Goal: Task Accomplishment & Management: Manage account settings

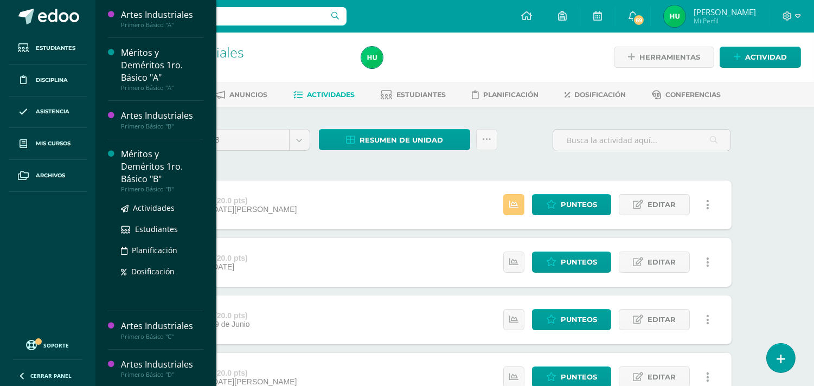
scroll to position [301, 0]
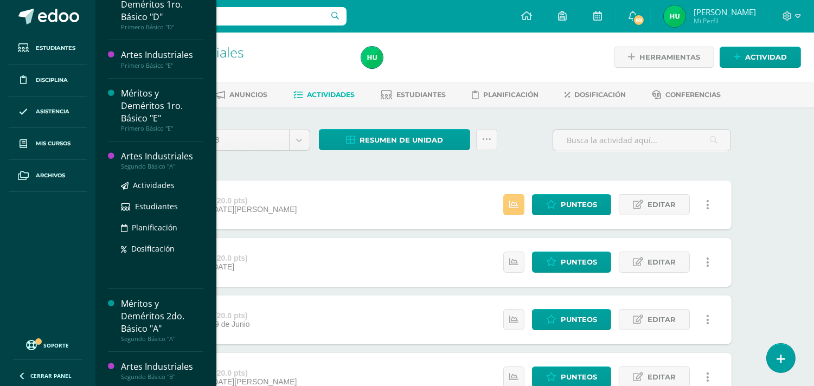
click at [172, 154] on div "Artes Industriales" at bounding box center [162, 156] width 82 height 12
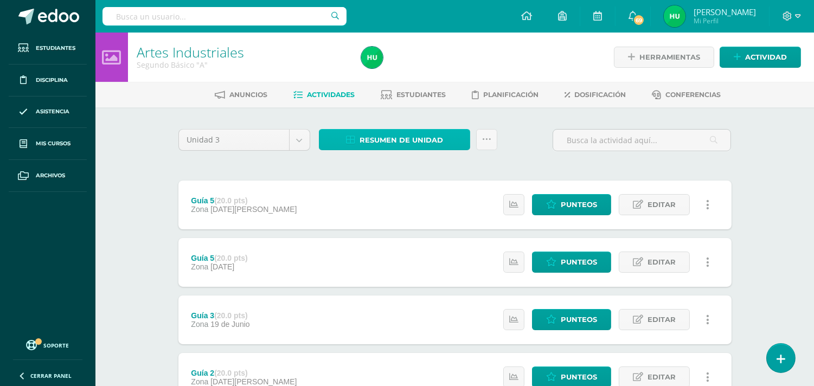
click at [392, 141] on span "Resumen de unidad" at bounding box center [400, 140] width 83 height 20
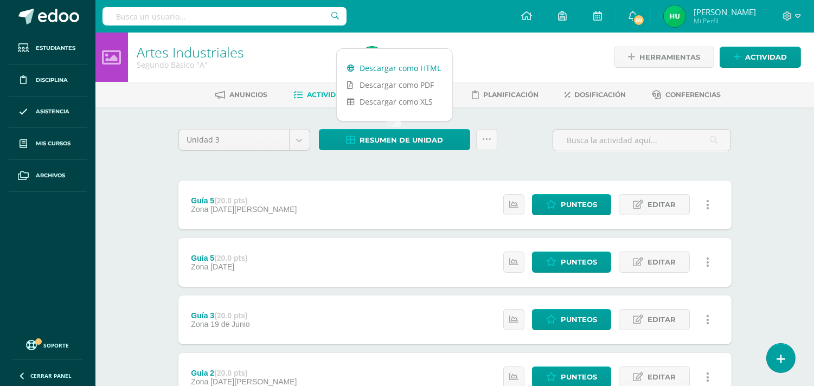
click at [399, 66] on link "Descargar como HTML" at bounding box center [394, 68] width 115 height 17
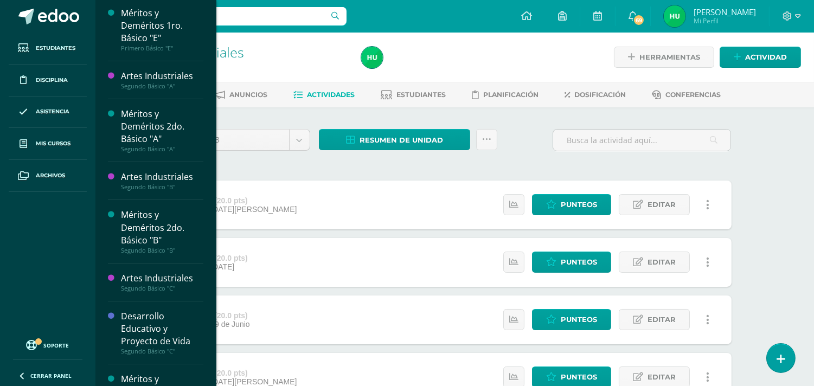
scroll to position [383, 0]
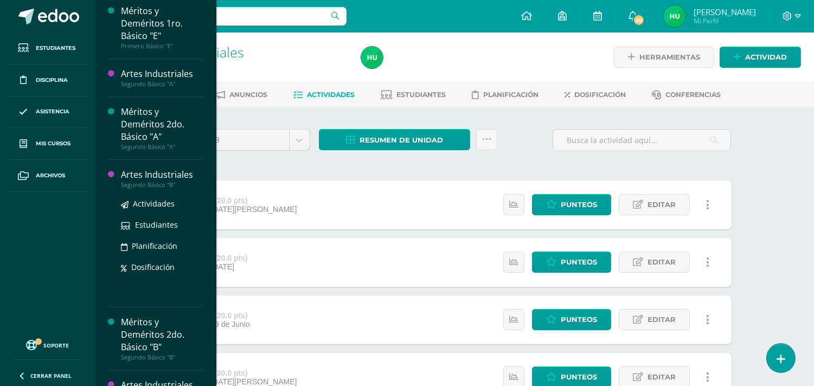
click at [147, 172] on div "Artes Industriales" at bounding box center [162, 175] width 82 height 12
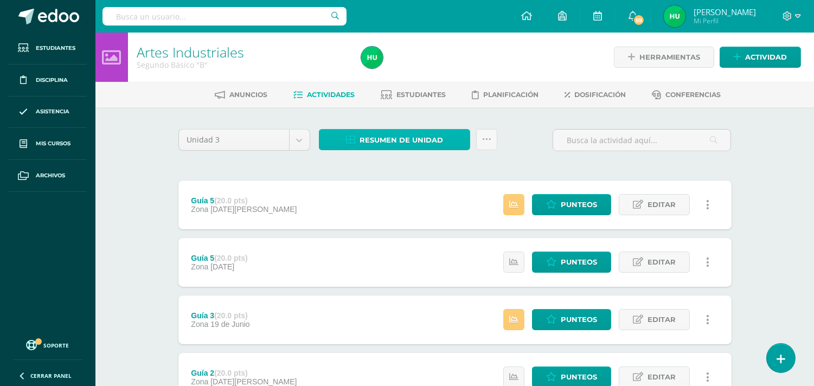
click at [381, 141] on span "Resumen de unidad" at bounding box center [400, 140] width 83 height 20
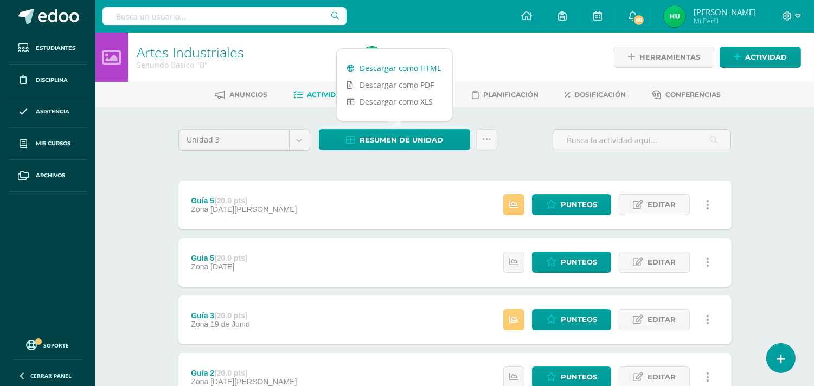
click at [397, 68] on link "Descargar como HTML" at bounding box center [394, 68] width 115 height 17
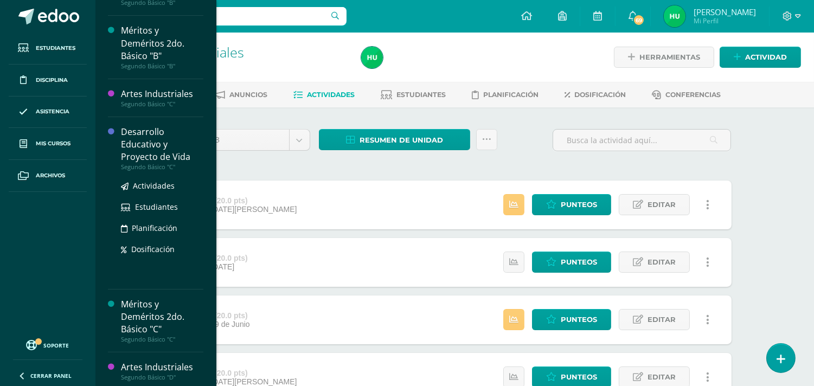
scroll to position [543, 0]
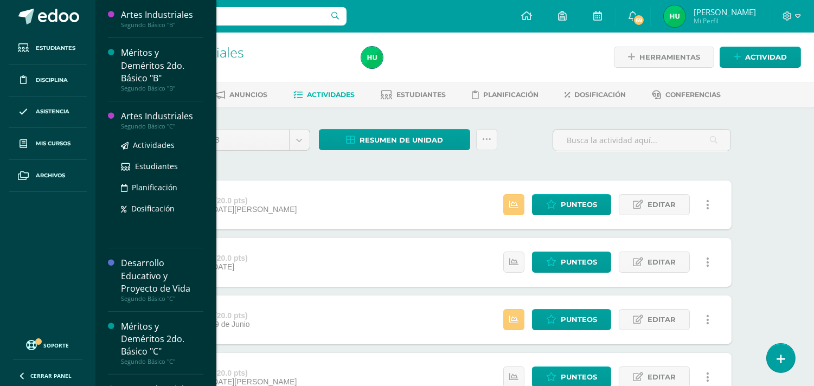
click at [166, 118] on div "Artes Industriales" at bounding box center [162, 116] width 82 height 12
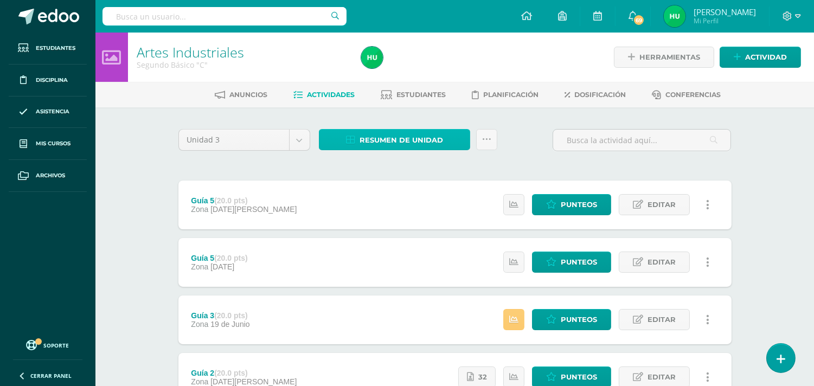
click at [397, 142] on span "Resumen de unidad" at bounding box center [400, 140] width 83 height 20
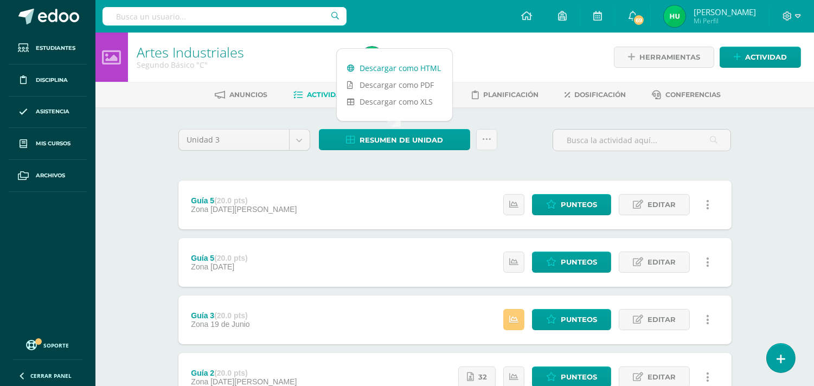
click at [409, 69] on link "Descargar como HTML" at bounding box center [394, 68] width 115 height 17
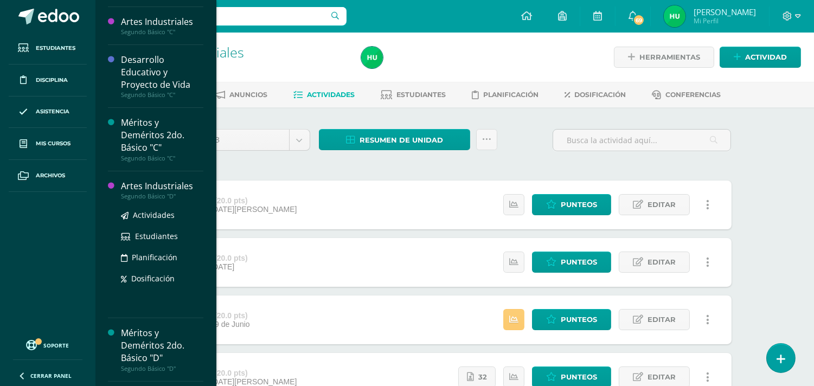
click at [164, 185] on div "Artes Industriales" at bounding box center [162, 186] width 82 height 12
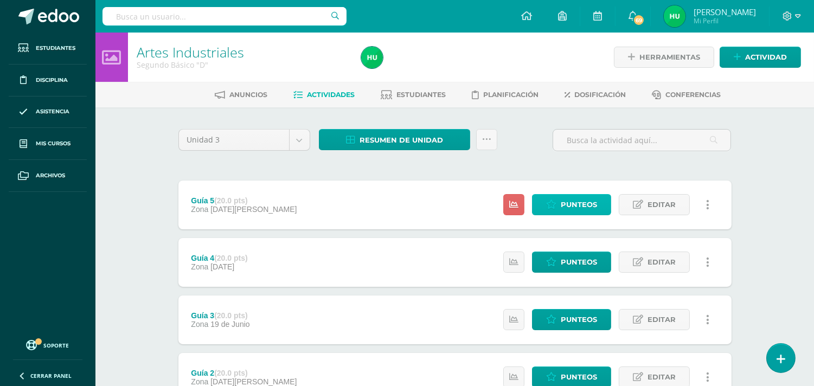
click at [573, 209] on span "Punteos" at bounding box center [579, 205] width 36 height 20
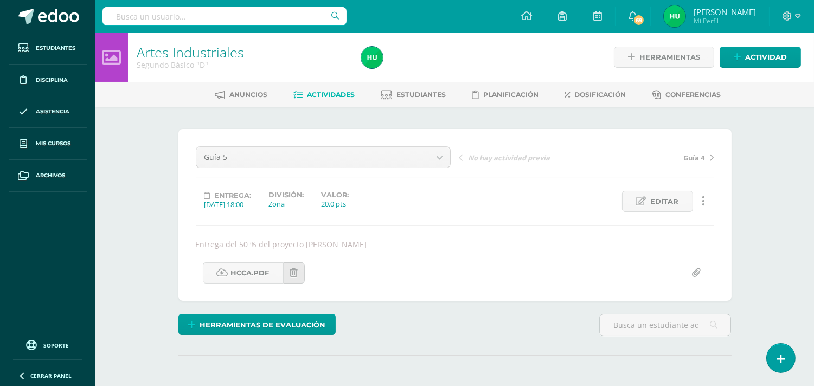
scroll to position [1, 0]
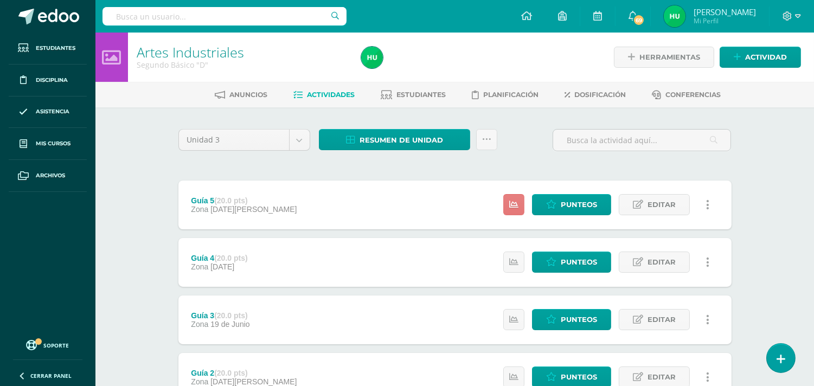
click at [509, 206] on icon at bounding box center [513, 204] width 9 height 9
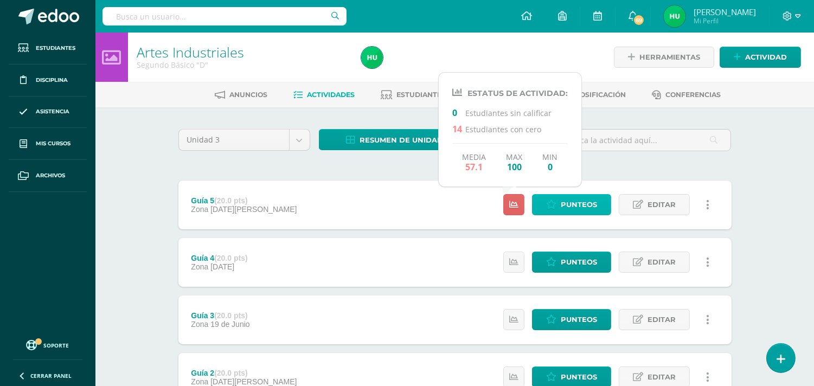
click at [578, 202] on span "Punteos" at bounding box center [579, 205] width 36 height 20
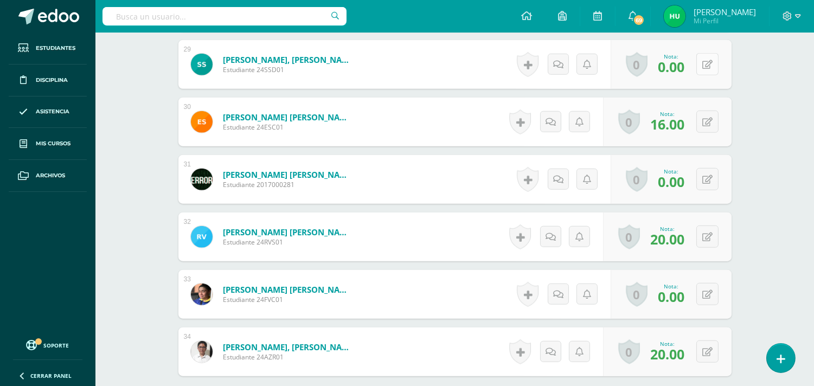
scroll to position [2070, 0]
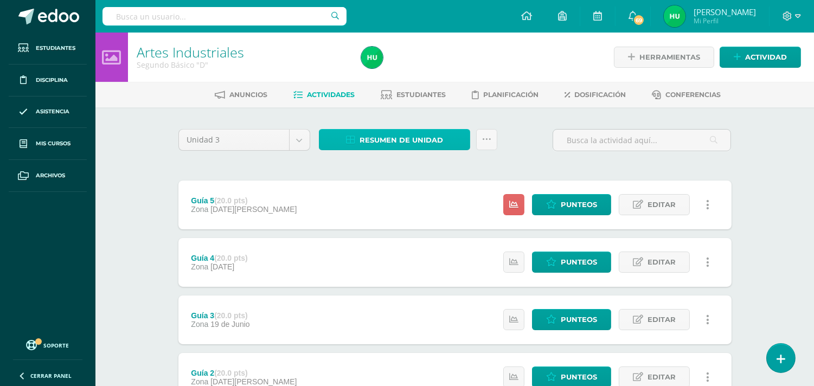
click at [420, 136] on span "Resumen de unidad" at bounding box center [400, 140] width 83 height 20
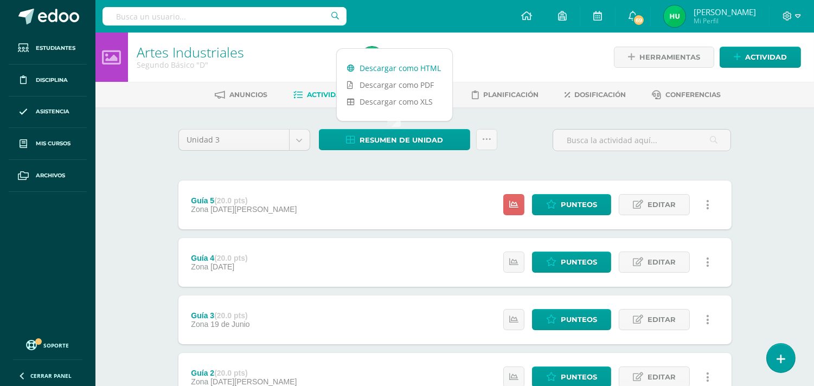
click at [419, 68] on link "Descargar como HTML" at bounding box center [394, 68] width 115 height 17
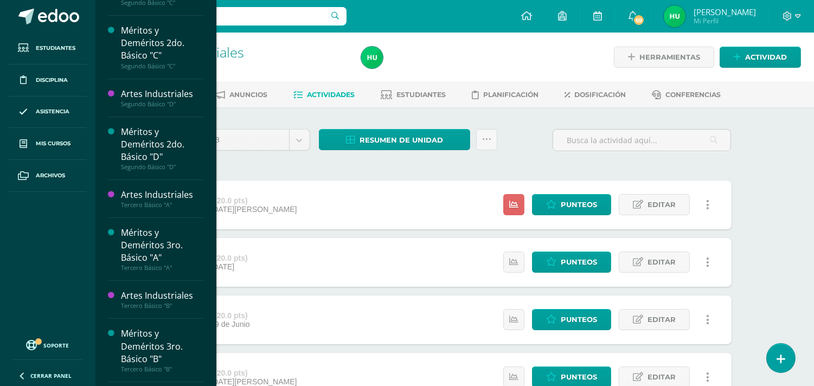
scroll to position [732, 0]
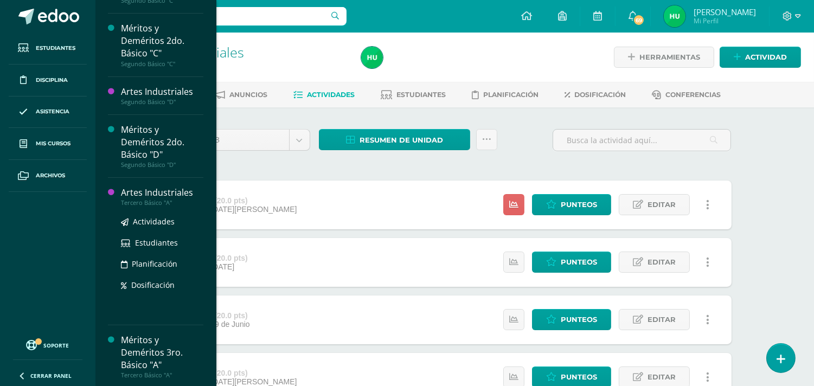
click at [158, 192] on div "Artes Industriales" at bounding box center [162, 193] width 82 height 12
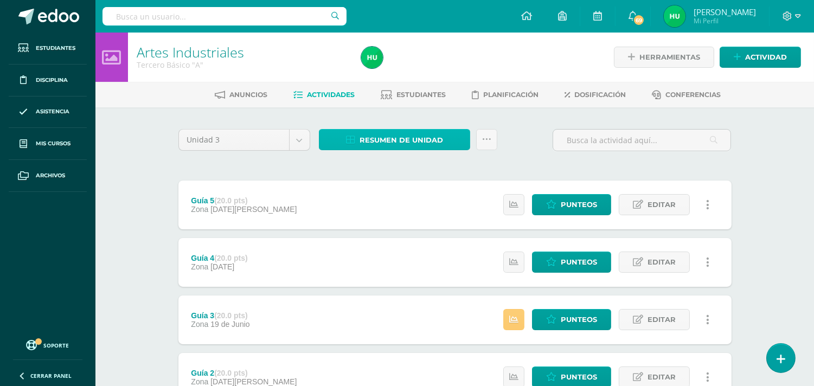
click at [394, 143] on span "Resumen de unidad" at bounding box center [400, 140] width 83 height 20
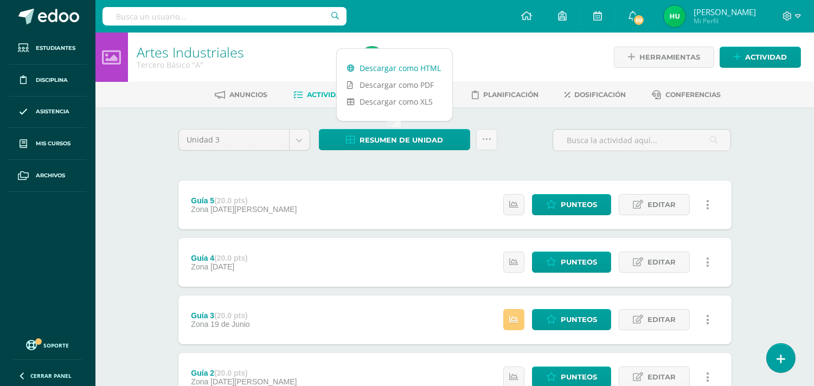
click at [389, 69] on link "Descargar como HTML" at bounding box center [394, 68] width 115 height 17
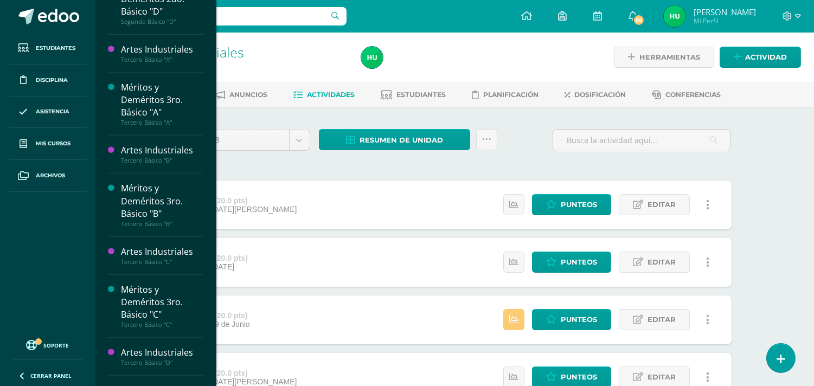
scroll to position [871, 0]
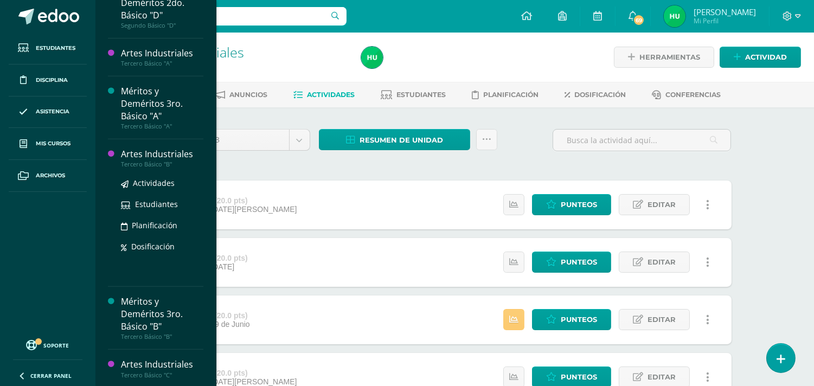
click at [160, 157] on div "Artes Industriales" at bounding box center [162, 154] width 82 height 12
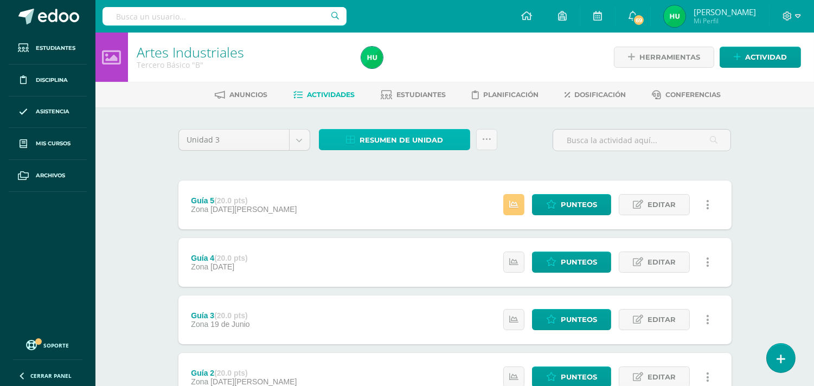
click at [402, 138] on span "Resumen de unidad" at bounding box center [400, 140] width 83 height 20
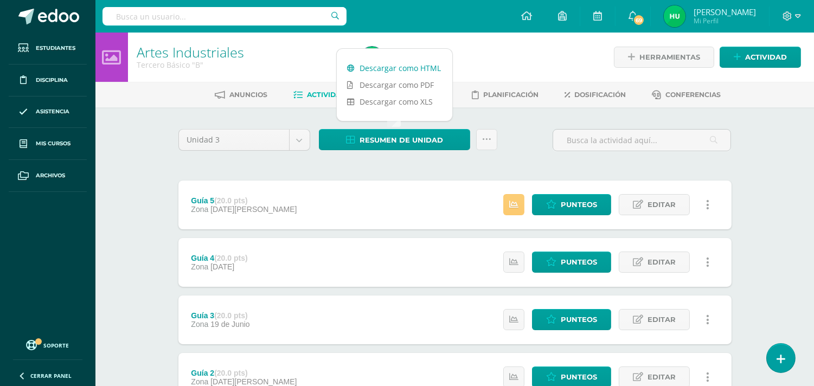
click at [388, 66] on link "Descargar como HTML" at bounding box center [394, 68] width 115 height 17
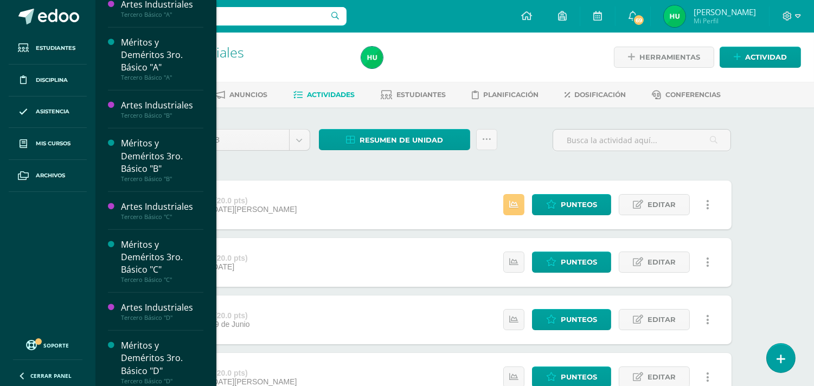
scroll to position [929, 0]
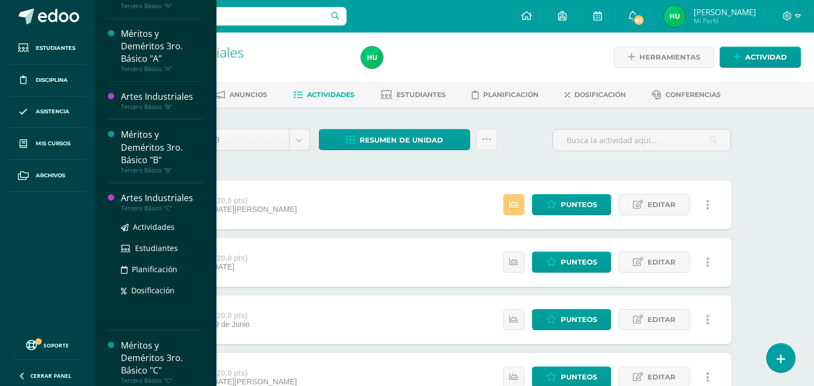
click at [156, 199] on div "Artes Industriales" at bounding box center [162, 198] width 82 height 12
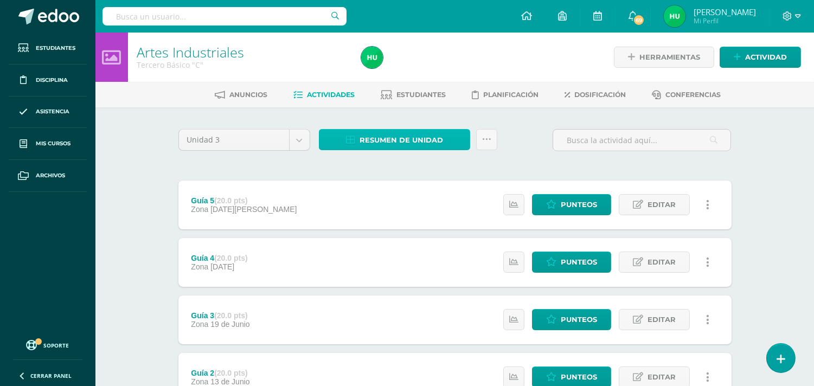
click at [408, 134] on span "Resumen de unidad" at bounding box center [400, 140] width 83 height 20
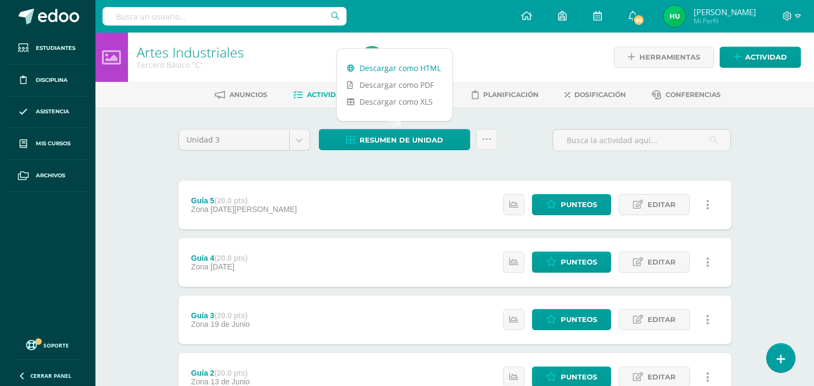
click at [416, 64] on link "Descargar como HTML" at bounding box center [394, 68] width 115 height 17
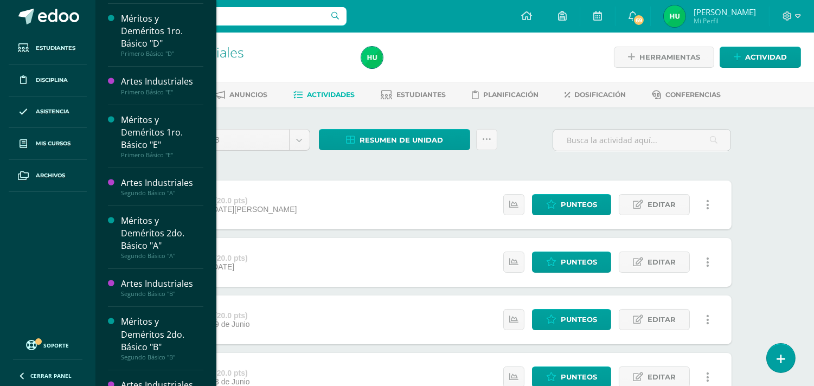
scroll to position [929, 0]
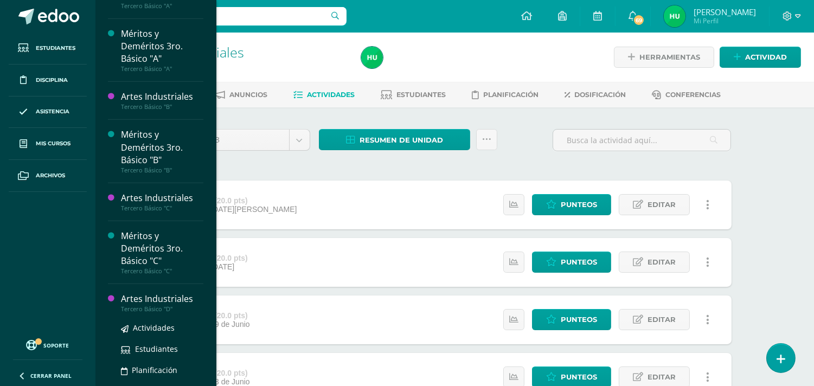
click at [179, 302] on div "Artes Industriales" at bounding box center [162, 299] width 82 height 12
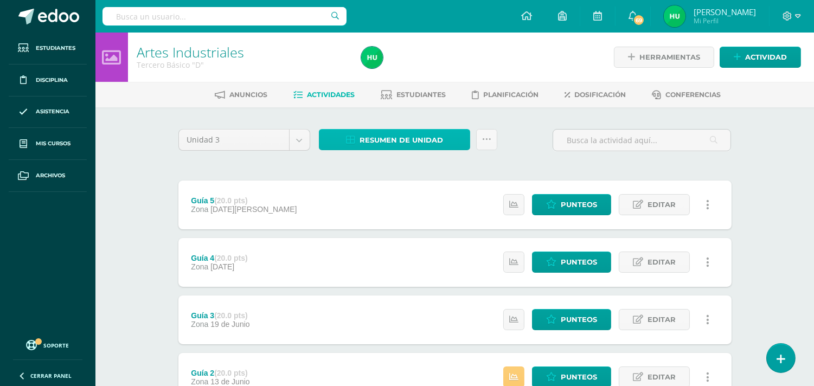
click at [419, 137] on span "Resumen de unidad" at bounding box center [400, 140] width 83 height 20
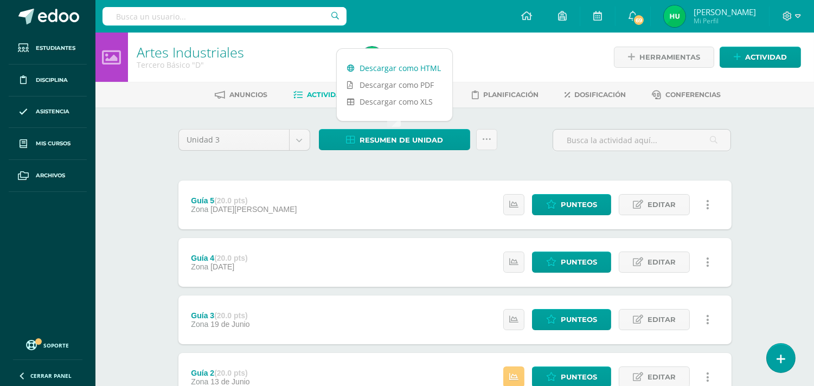
click at [397, 67] on link "Descargar como HTML" at bounding box center [394, 68] width 115 height 17
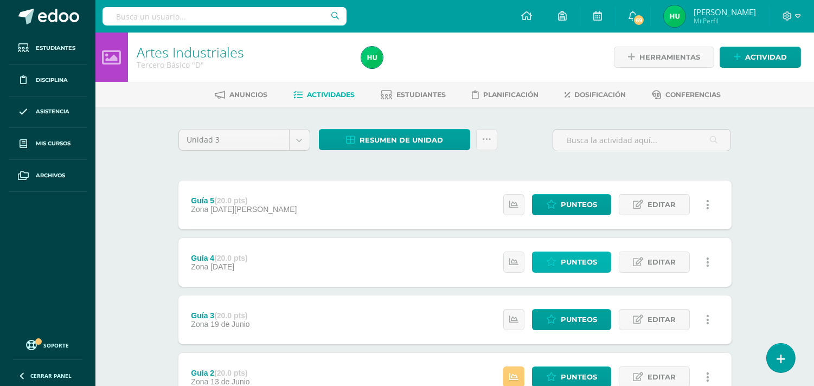
click at [580, 259] on span "Punteos" at bounding box center [579, 262] width 36 height 20
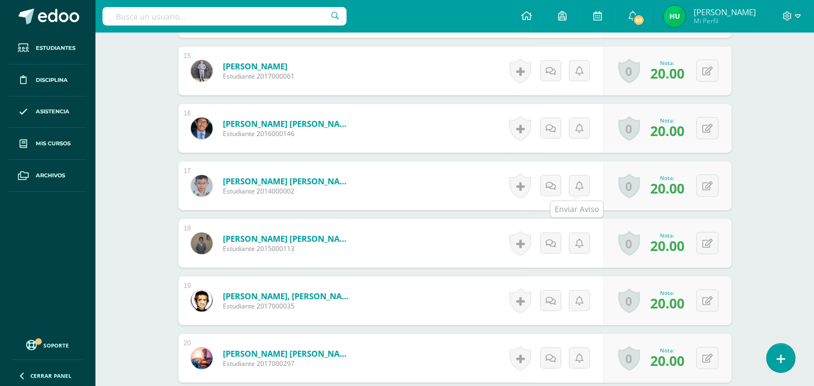
scroll to position [1205, 0]
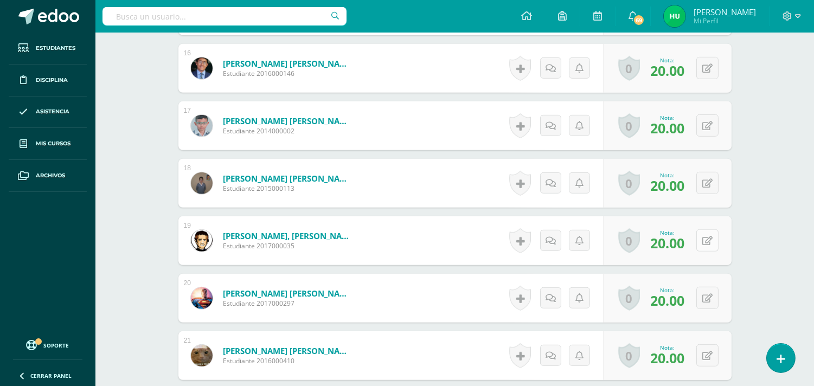
click at [707, 237] on button at bounding box center [707, 240] width 22 height 22
type input "0"
click at [682, 246] on icon at bounding box center [686, 244] width 10 height 9
click at [218, 261] on div "[PERSON_NAME], [PERSON_NAME] Estudiante 2017000035" at bounding box center [272, 240] width 188 height 49
